Goal: Register for event/course

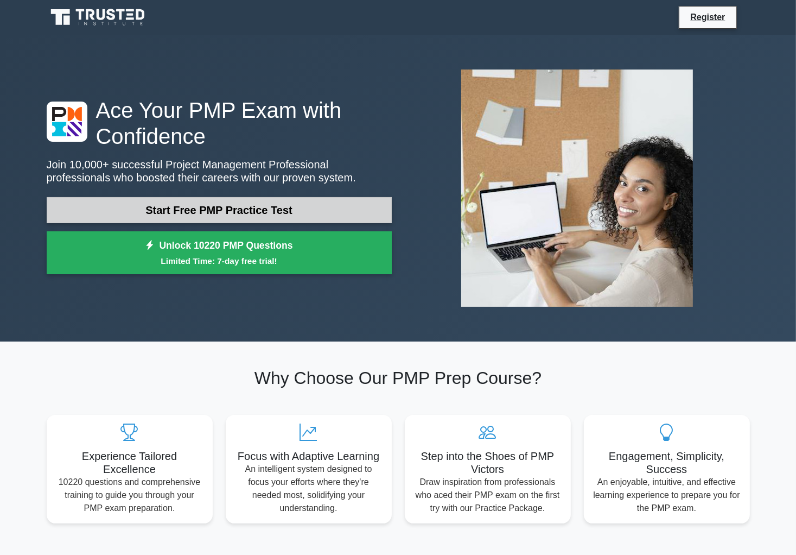
click at [213, 210] on link "Start Free PMP Practice Test" at bounding box center [219, 210] width 345 height 26
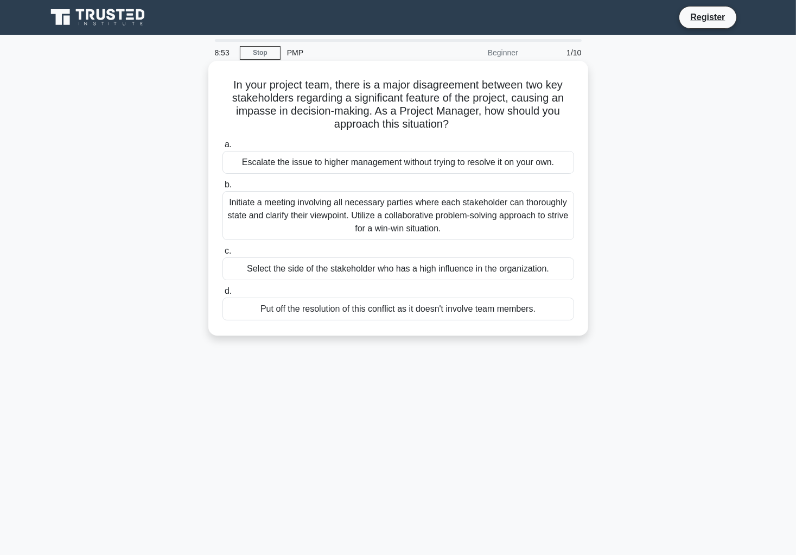
click at [436, 218] on div "Initiate a meeting involving all necessary parties where each stakeholder can t…" at bounding box center [399, 215] width 352 height 49
click at [223, 188] on input "b. Initiate a meeting involving all necessary parties where each stakeholder ca…" at bounding box center [223, 184] width 0 height 7
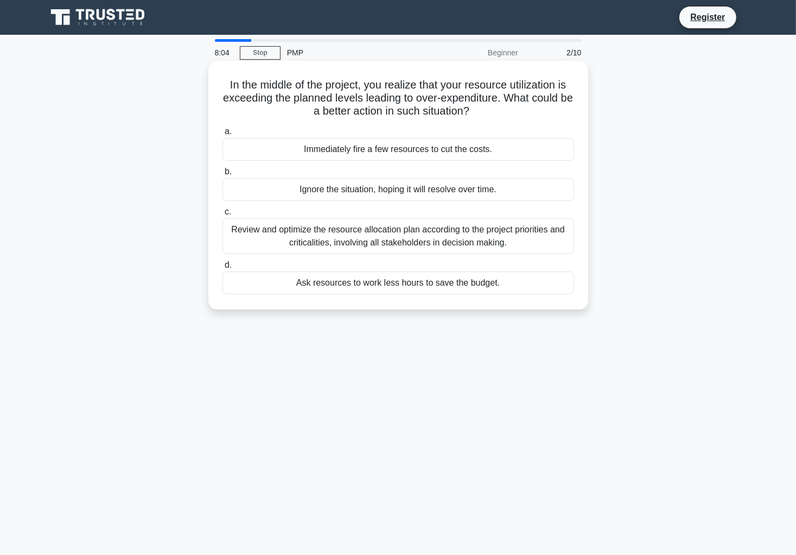
click at [372, 239] on div "Review and optimize the resource allocation plan according to the project prior…" at bounding box center [399, 236] width 352 height 36
click at [223, 215] on input "c. Review and optimize the resource allocation plan according to the project pr…" at bounding box center [223, 211] width 0 height 7
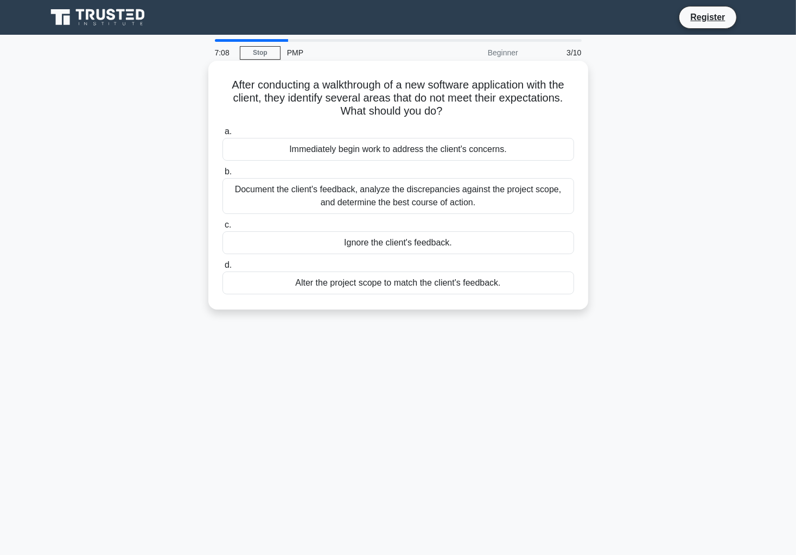
click at [401, 288] on div "Alter the project scope to match the client's feedback." at bounding box center [399, 282] width 352 height 23
click at [223, 269] on input "d. Alter the project scope to match the client's feedback." at bounding box center [223, 265] width 0 height 7
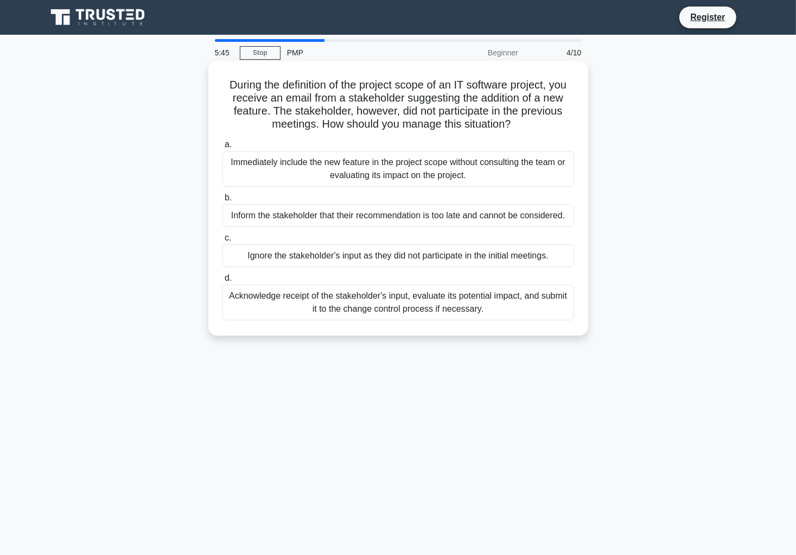
click at [408, 315] on div "Acknowledge receipt of the stakeholder's input, evaluate its potential impact, …" at bounding box center [399, 302] width 352 height 36
click at [223, 282] on input "d. Acknowledge receipt of the stakeholder's input, evaluate its potential impac…" at bounding box center [223, 278] width 0 height 7
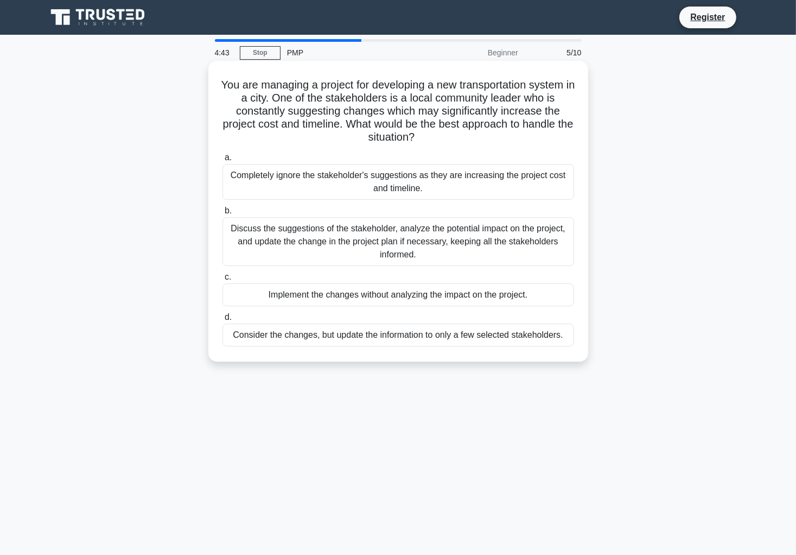
click at [333, 245] on div "Discuss the suggestions of the stakeholder, analyze the potential impact on the…" at bounding box center [399, 241] width 352 height 49
click at [223, 214] on input "b. Discuss the suggestions of the stakeholder, analyze the potential impact on …" at bounding box center [223, 210] width 0 height 7
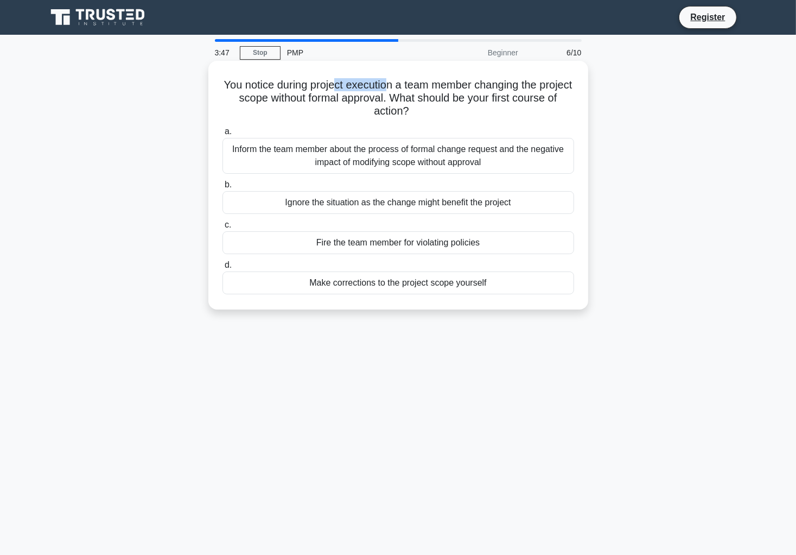
drag, startPoint x: 354, startPoint y: 88, endPoint x: 404, endPoint y: 90, distance: 50.5
click at [404, 90] on h5 "You notice during project execution a team member changing the project scope wi…" at bounding box center [398, 98] width 354 height 40
drag, startPoint x: 423, startPoint y: 89, endPoint x: 433, endPoint y: 103, distance: 16.9
click at [432, 103] on h5 "You notice during project execution a team member changing the project scope wi…" at bounding box center [398, 98] width 354 height 40
click at [433, 103] on h5 "You notice during project execution a team member changing the project scope wi…" at bounding box center [398, 98] width 354 height 40
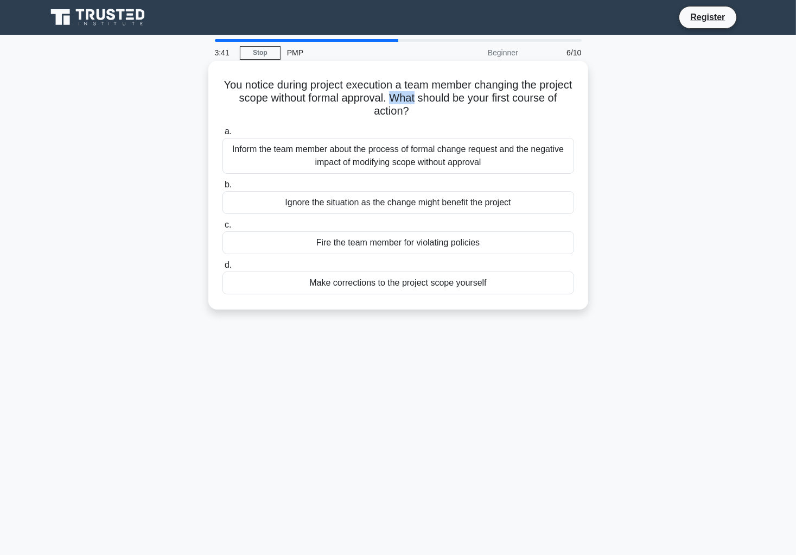
drag, startPoint x: 437, startPoint y: 103, endPoint x: 460, endPoint y: 103, distance: 22.8
click at [460, 103] on h5 "You notice during project execution a team member changing the project scope wi…" at bounding box center [398, 98] width 354 height 40
click at [449, 106] on h5 "You notice during project execution a team member changing the project scope wi…" at bounding box center [398, 98] width 354 height 40
drag, startPoint x: 339, startPoint y: 150, endPoint x: 521, endPoint y: 154, distance: 181.9
click at [521, 154] on div "Inform the team member about the process of formal change request and the negat…" at bounding box center [399, 156] width 352 height 36
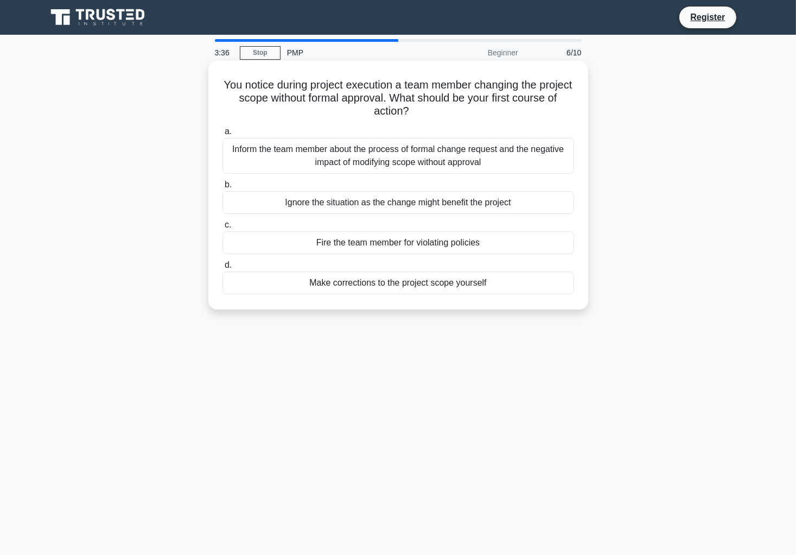
click at [532, 154] on div "Inform the team member about the process of formal change request and the negat…" at bounding box center [399, 156] width 352 height 36
click at [223, 135] on input "a. Inform the team member about the process of formal change request and the ne…" at bounding box center [223, 131] width 0 height 7
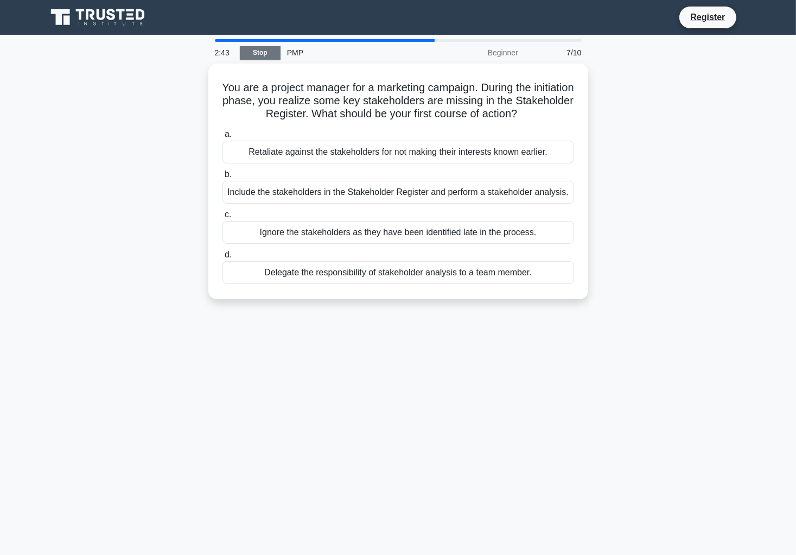
click at [269, 55] on link "Stop" at bounding box center [260, 53] width 41 height 14
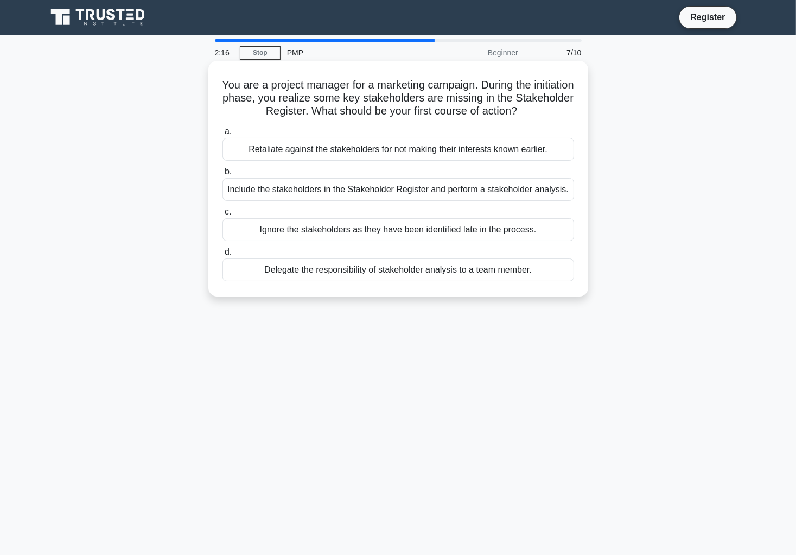
click at [392, 196] on div "Include the stakeholders in the Stakeholder Register and perform a stakeholder …" at bounding box center [399, 189] width 352 height 23
click at [223, 175] on input "b. Include the stakeholders in the Stakeholder Register and perform a stakehold…" at bounding box center [223, 171] width 0 height 7
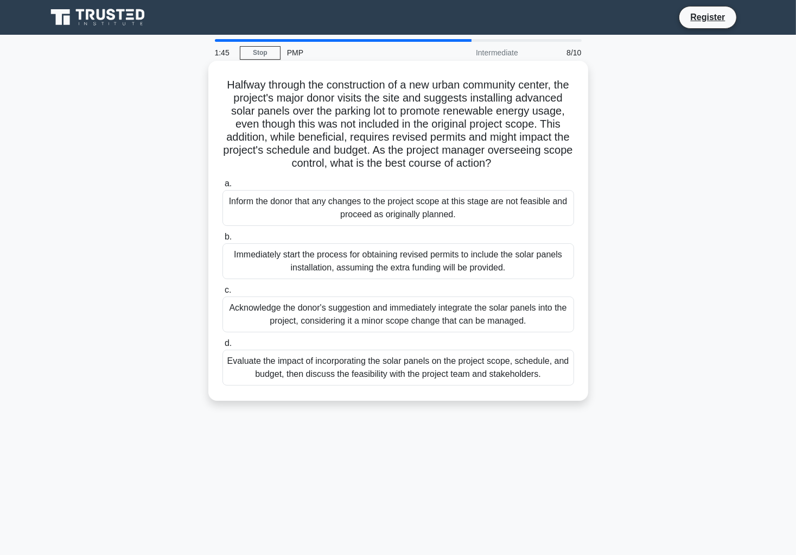
scroll to position [31, 0]
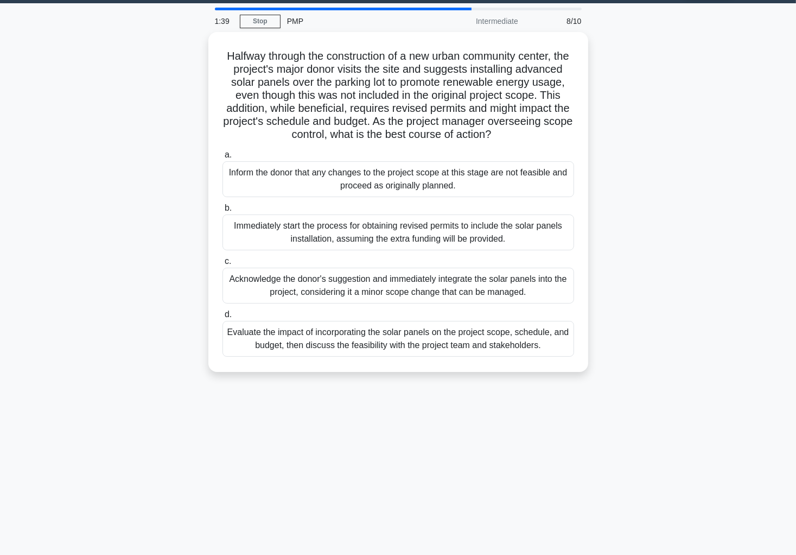
drag, startPoint x: 511, startPoint y: 265, endPoint x: 646, endPoint y: 90, distance: 221.4
click at [646, 90] on div "Halfway through the construction of a new urban community center, the project's…" at bounding box center [398, 208] width 716 height 353
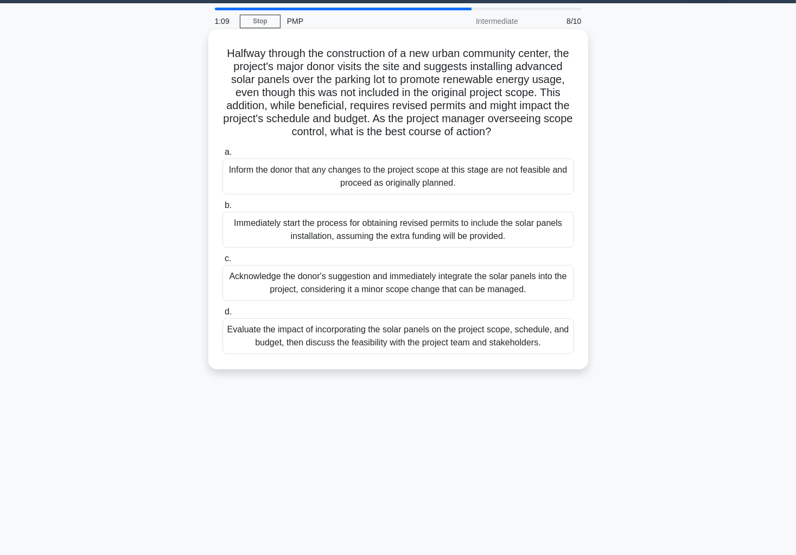
click at [410, 354] on div "Evaluate the impact of incorporating the solar panels on the project scope, sch…" at bounding box center [399, 336] width 352 height 36
click at [223, 315] on input "d. Evaluate the impact of incorporating the solar panels on the project scope, …" at bounding box center [223, 311] width 0 height 7
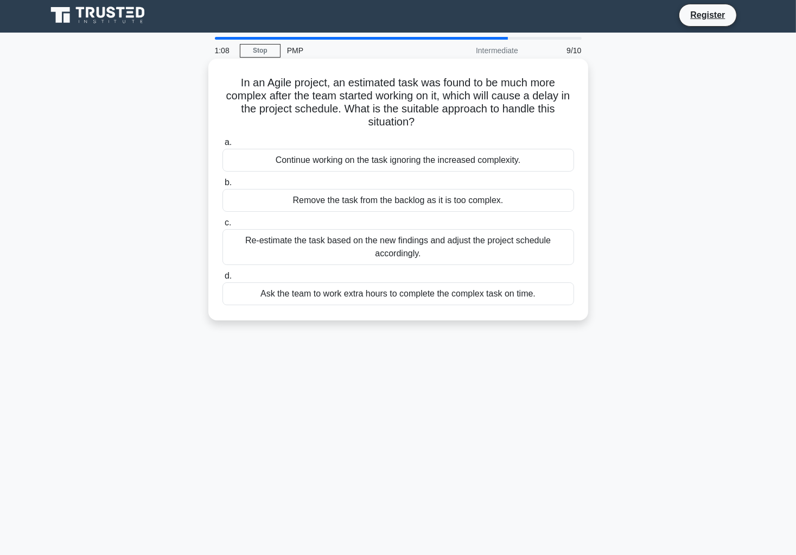
scroll to position [0, 0]
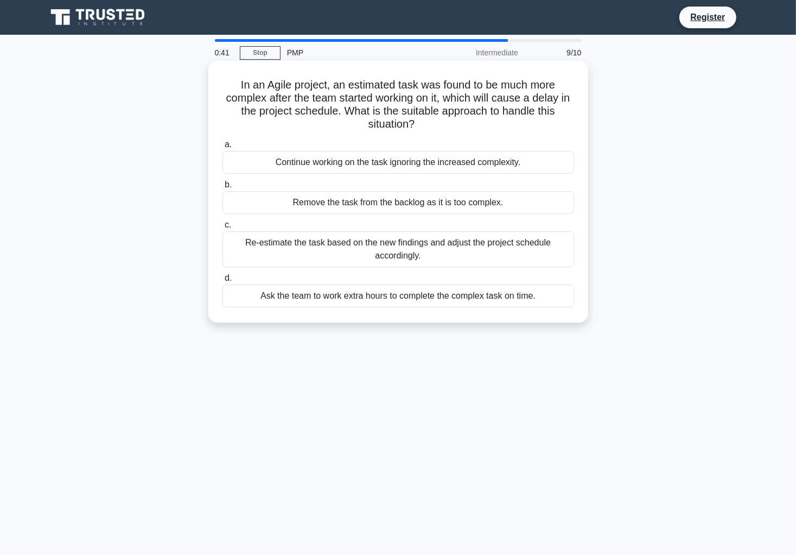
click at [323, 168] on div "Continue working on the task ignoring the increased complexity." at bounding box center [399, 162] width 352 height 23
click at [223, 148] on input "a. Continue working on the task ignoring the increased complexity." at bounding box center [223, 144] width 0 height 7
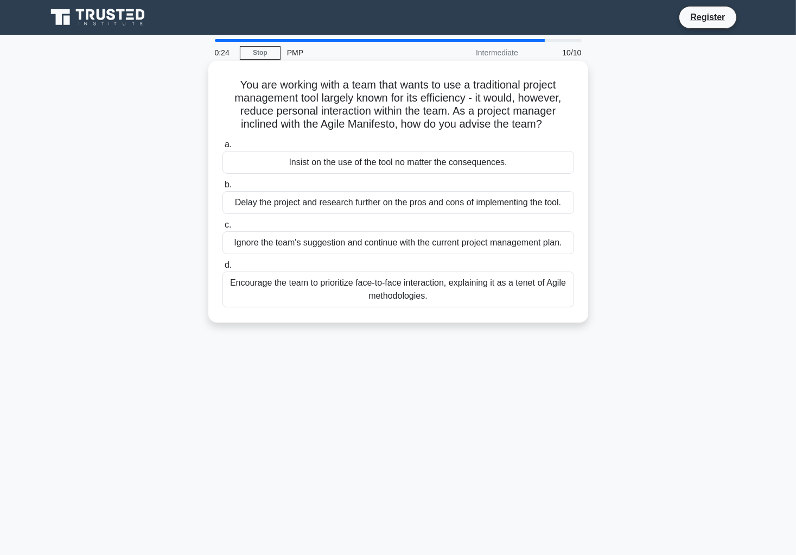
click at [354, 167] on div "Insist on the use of the tool no matter the consequences." at bounding box center [399, 162] width 352 height 23
click at [223, 148] on input "a. Insist on the use of the tool no matter the consequences." at bounding box center [223, 144] width 0 height 7
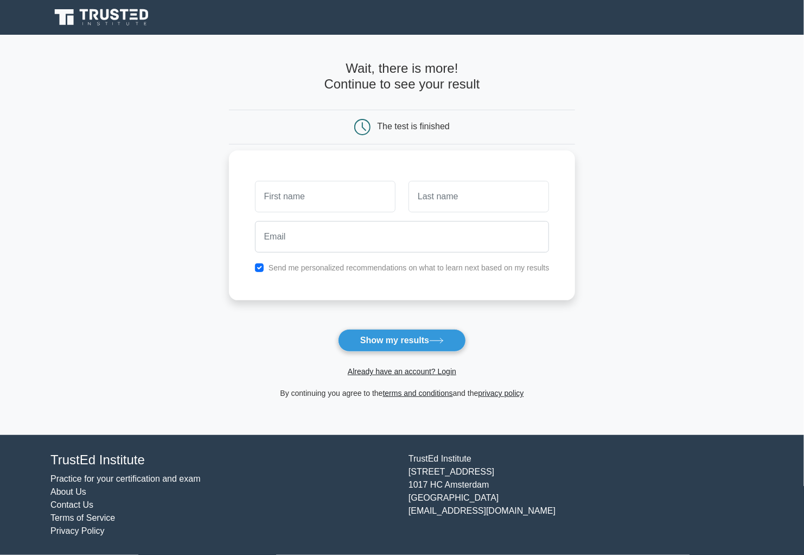
click at [341, 189] on input "text" at bounding box center [325, 196] width 141 height 31
type input "fahim"
type input "ahamed"
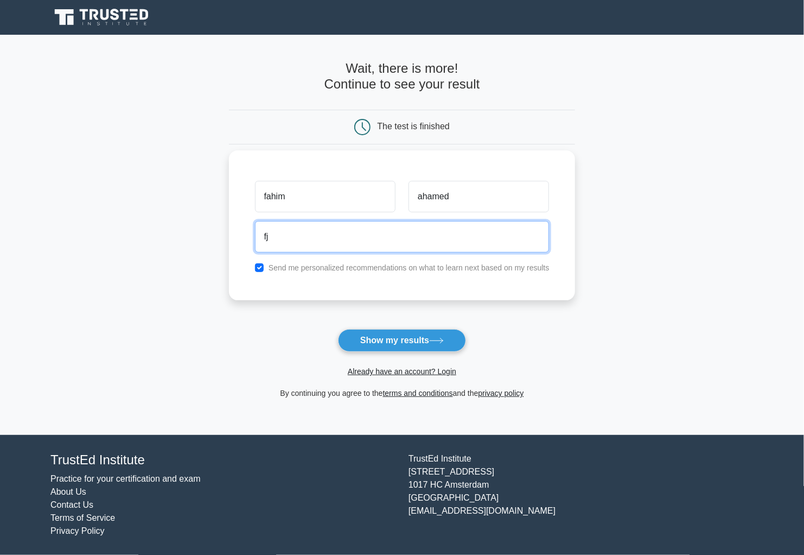
type input "f"
type input "rajallinall@gmail.com"
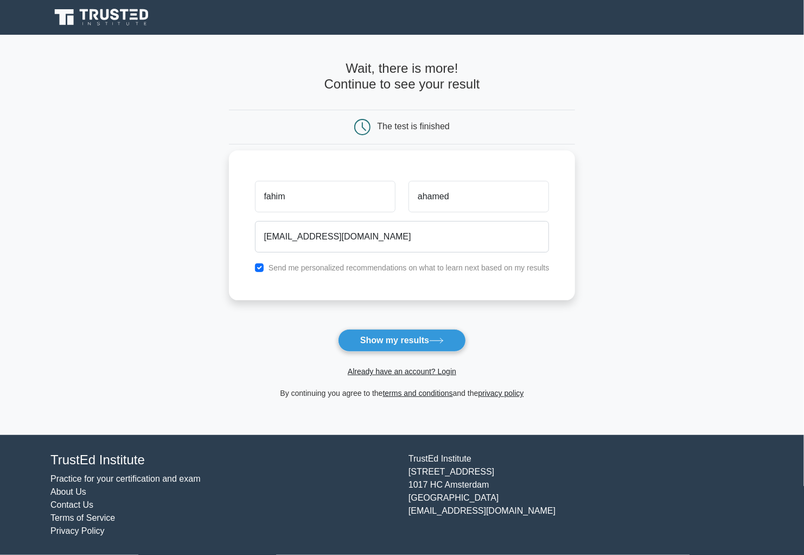
click at [268, 264] on div "Send me personalized recommendations on what to learn next based on my results" at bounding box center [403, 267] width 308 height 13
click at [262, 266] on input "checkbox" at bounding box center [259, 267] width 9 height 9
checkbox input "false"
click at [398, 337] on button "Show my results" at bounding box center [402, 340] width 128 height 23
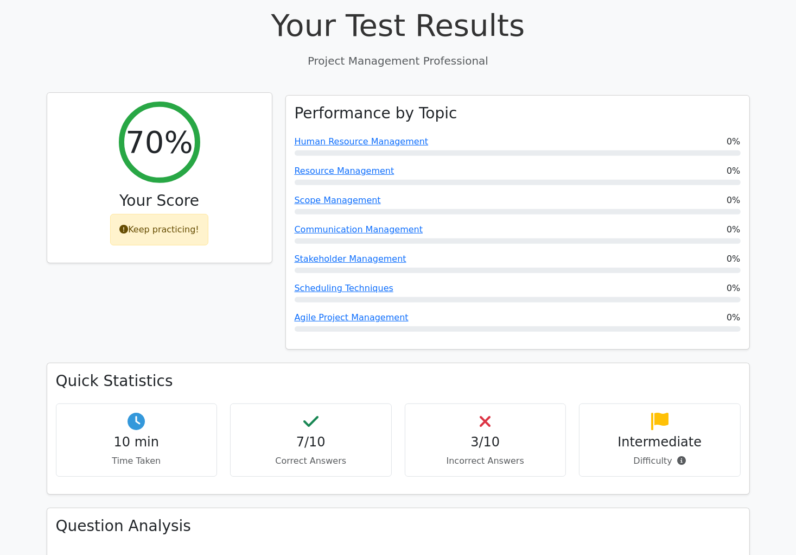
scroll to position [434, 0]
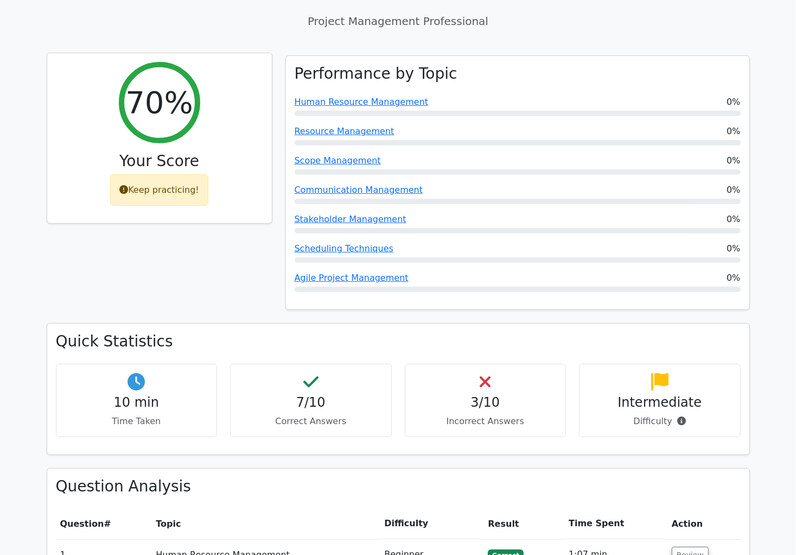
drag, startPoint x: 165, startPoint y: 141, endPoint x: 114, endPoint y: 141, distance: 51.0
click at [114, 174] on div "Keep practicing!" at bounding box center [159, 189] width 98 height 31
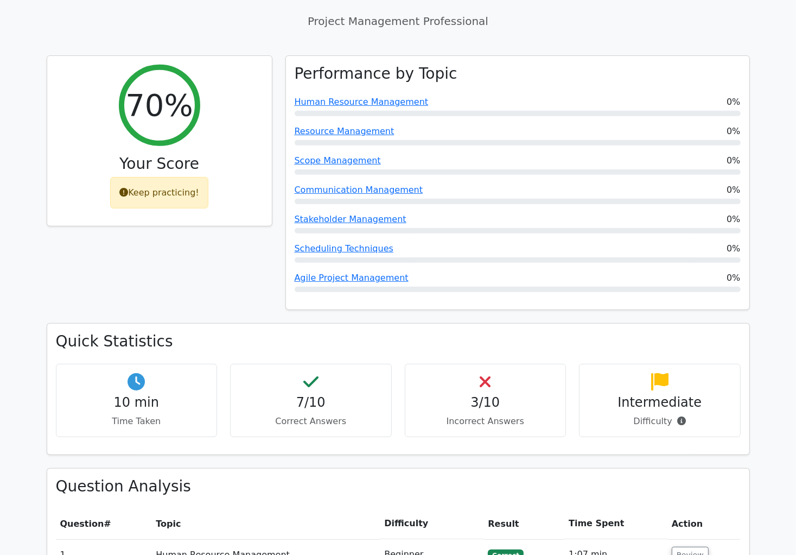
click at [132, 173] on div "70% Your Score Keep practicing!" at bounding box center [159, 189] width 239 height 268
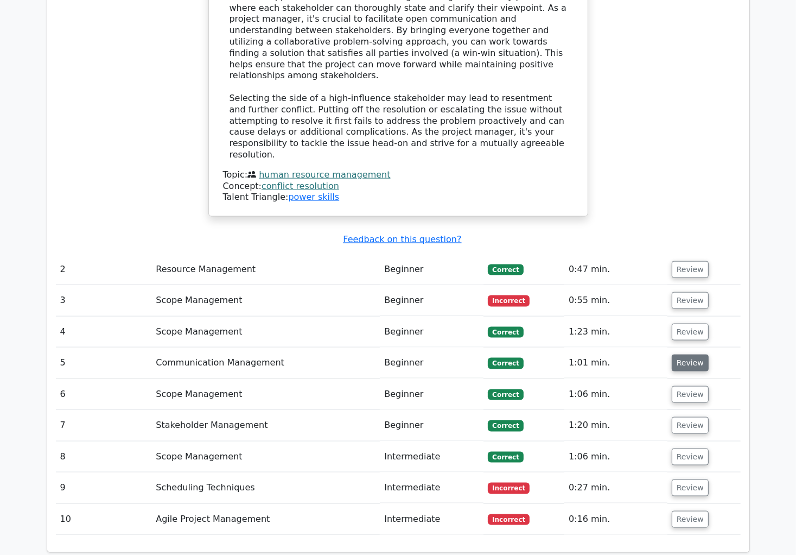
scroll to position [1357, 0]
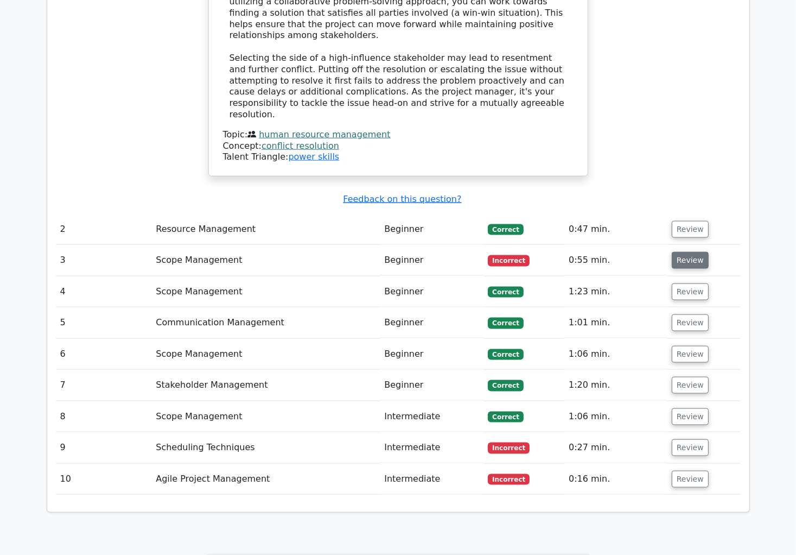
click at [697, 252] on button "Review" at bounding box center [690, 260] width 37 height 17
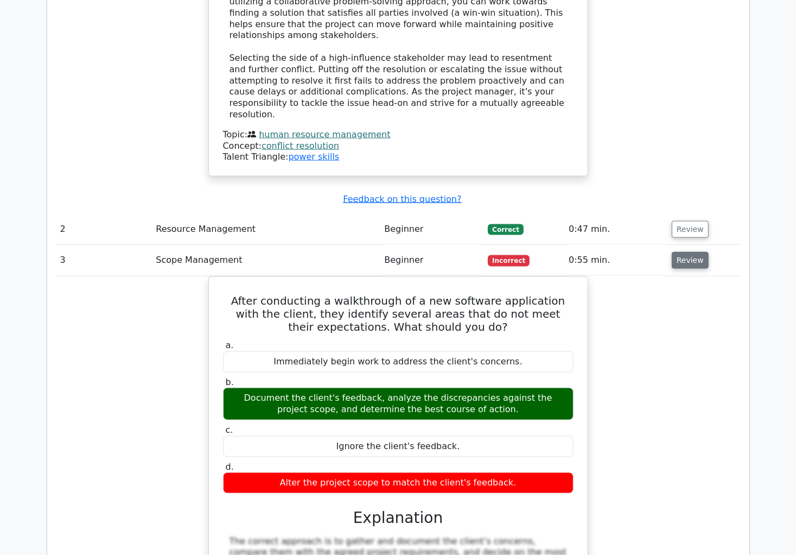
click at [686, 252] on button "Review" at bounding box center [690, 260] width 37 height 17
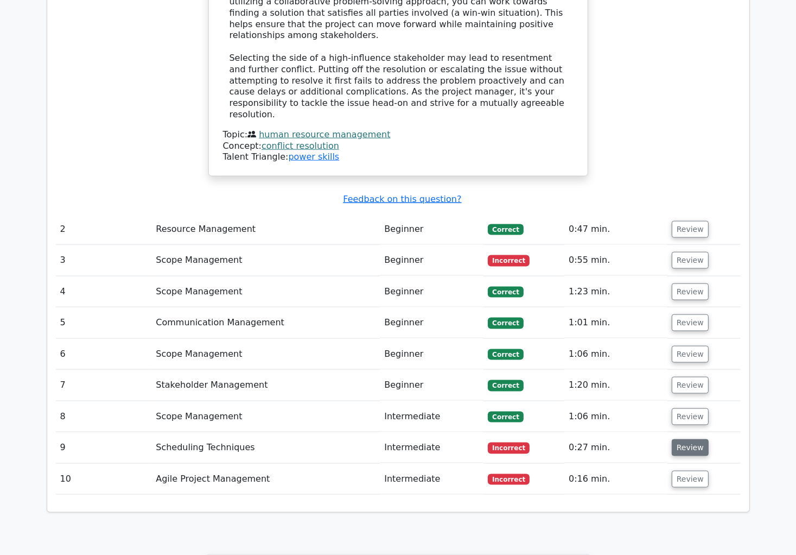
click at [695, 439] on button "Review" at bounding box center [690, 447] width 37 height 17
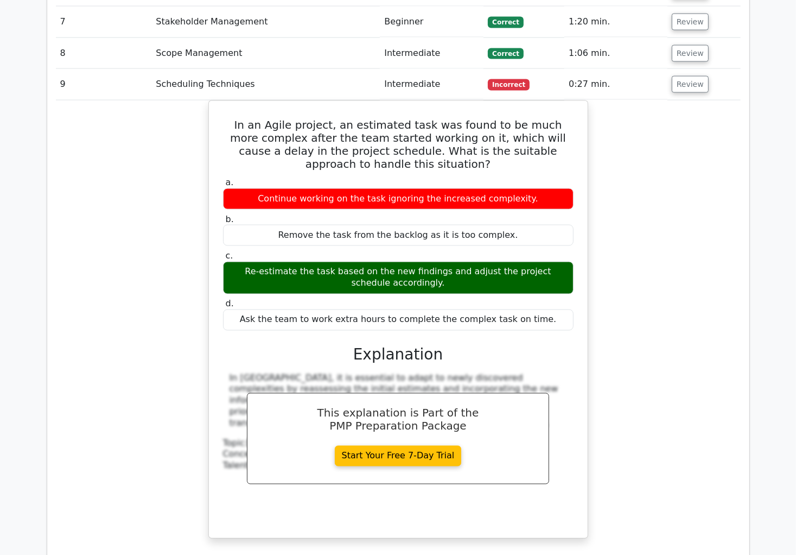
scroll to position [1628, 0]
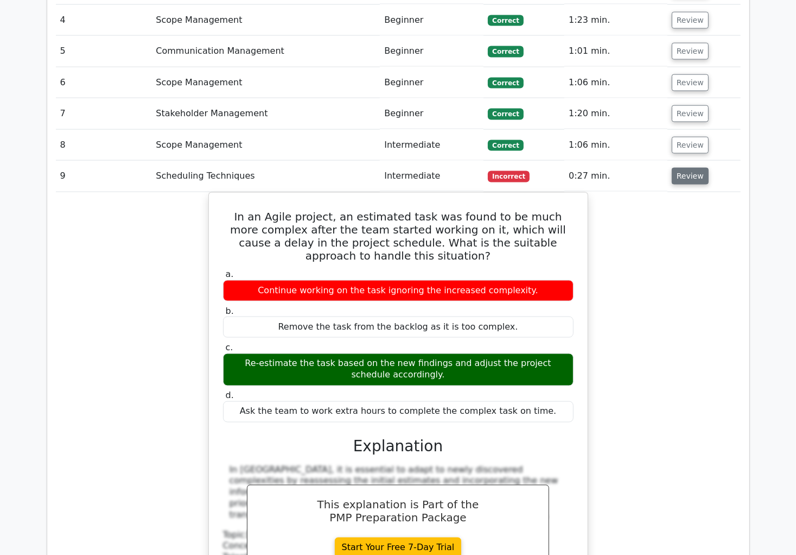
click at [691, 168] on button "Review" at bounding box center [690, 176] width 37 height 17
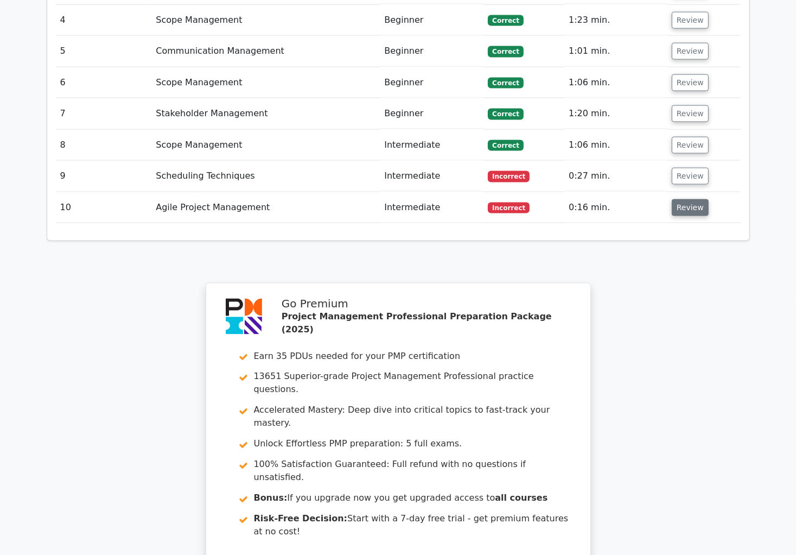
click at [684, 199] on button "Review" at bounding box center [690, 207] width 37 height 17
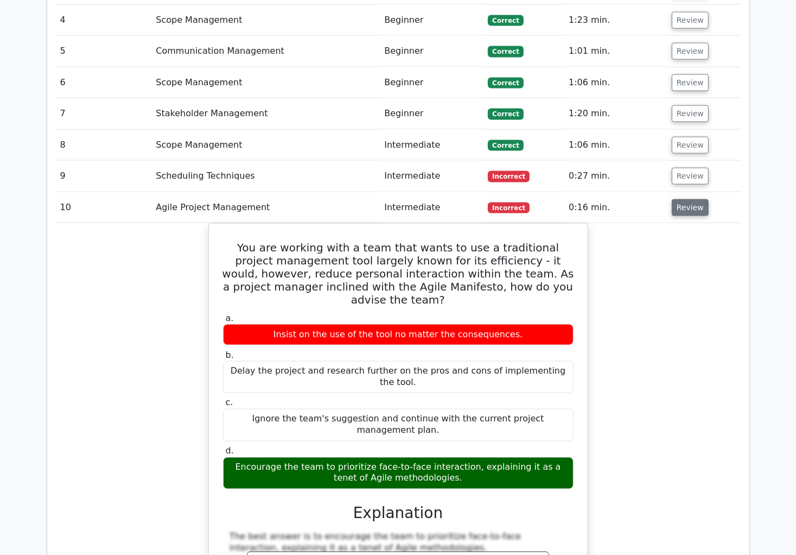
click at [684, 199] on button "Review" at bounding box center [690, 207] width 37 height 17
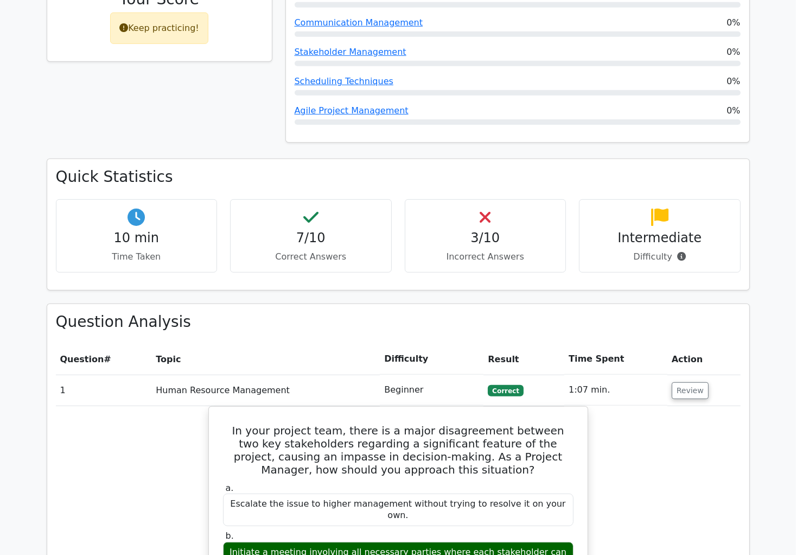
scroll to position [597, 0]
